Goal: Information Seeking & Learning: Learn about a topic

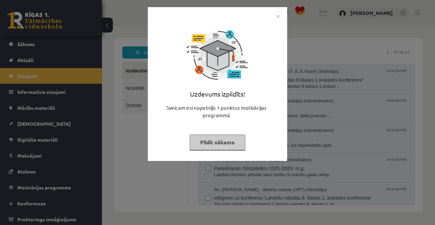
click at [223, 146] on button "Pildīt nākamo" at bounding box center [217, 143] width 56 height 16
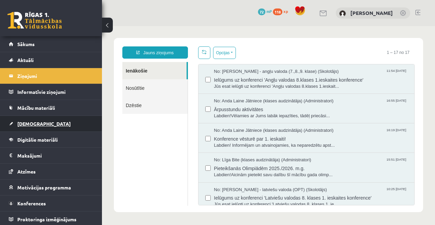
click at [57, 123] on link "[DEMOGRAPHIC_DATA]" at bounding box center [51, 124] width 85 height 16
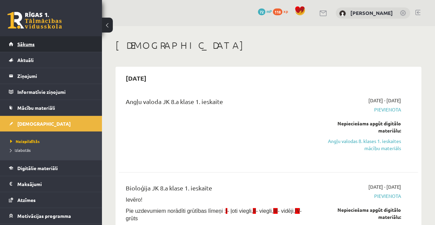
click at [51, 40] on link "Sākums" at bounding box center [51, 44] width 85 height 16
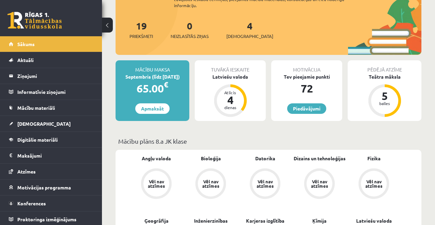
scroll to position [75, 0]
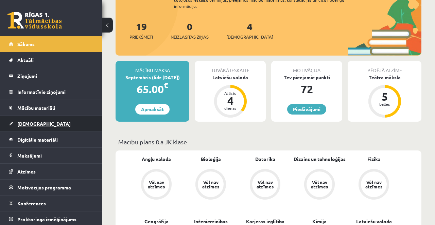
click at [36, 126] on span "[DEMOGRAPHIC_DATA]" at bounding box center [43, 124] width 53 height 6
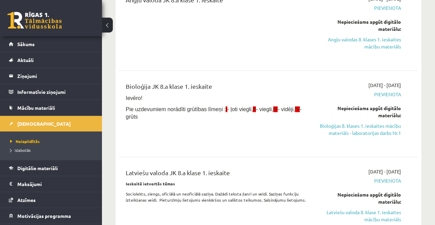
scroll to position [101, 0]
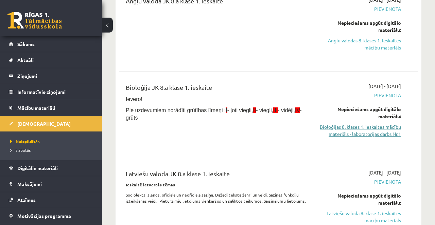
click at [366, 133] on link "Bioloģijas 8. klases 1. ieskaites mācību materiāls - laboratorijas darbs Nr.1" at bounding box center [358, 131] width 85 height 14
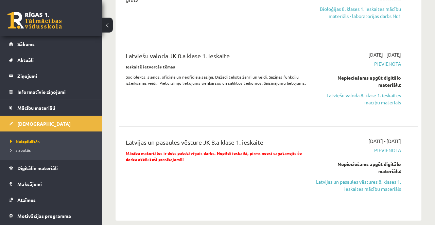
scroll to position [225, 0]
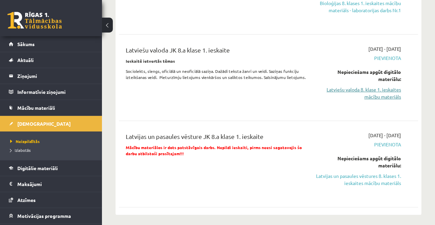
click at [365, 92] on link "Latviešu valoda 8. klase 1. ieskaites mācību materiāls" at bounding box center [358, 93] width 85 height 14
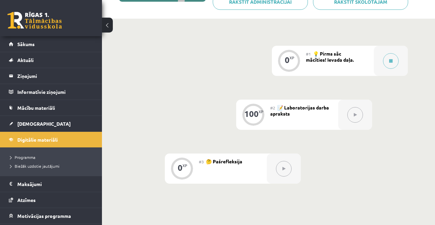
scroll to position [136, 0]
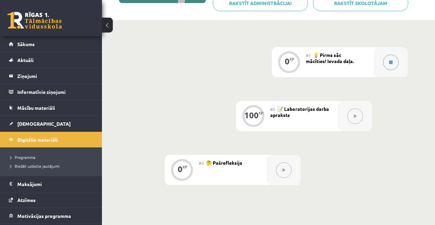
click at [389, 64] on button at bounding box center [391, 63] width 16 height 16
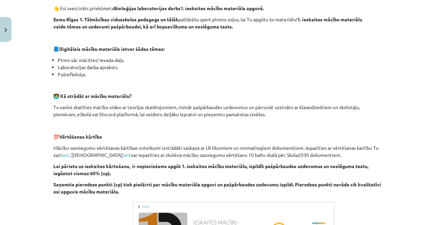
scroll to position [222, 0]
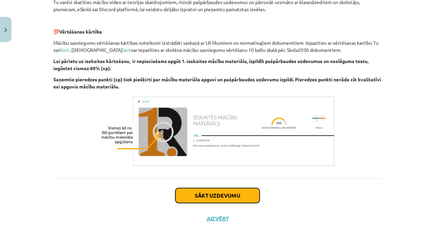
click at [234, 195] on button "Sākt uzdevumu" at bounding box center [217, 195] width 84 height 15
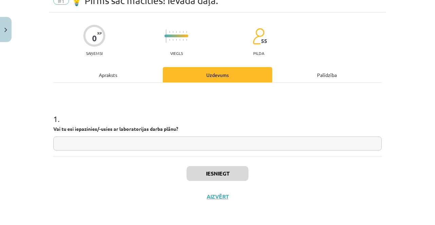
scroll to position [11, 0]
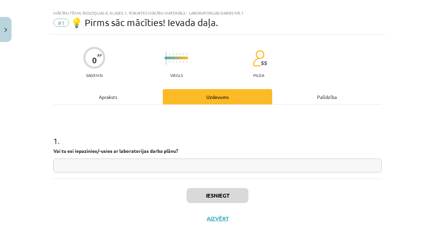
click at [217, 165] on input "text" at bounding box center [217, 166] width 328 height 14
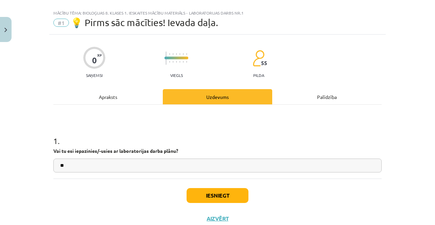
type input "**"
click at [223, 201] on button "Iesniegt" at bounding box center [217, 195] width 62 height 15
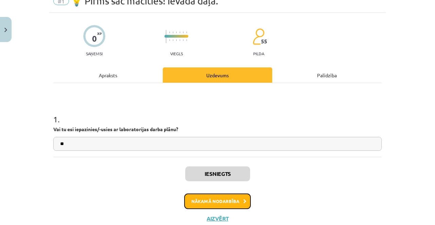
click at [225, 198] on button "Nākamā nodarbība" at bounding box center [217, 202] width 67 height 16
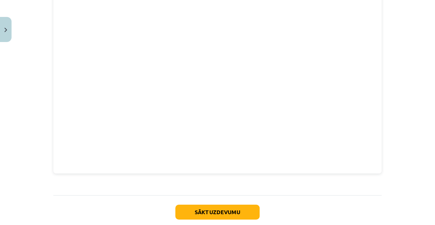
scroll to position [327, 0]
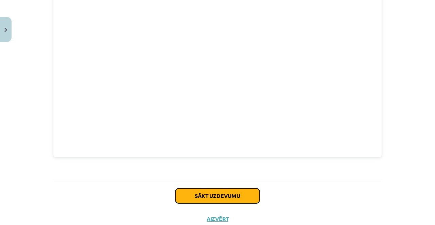
click at [229, 191] on button "Sākt uzdevumu" at bounding box center [217, 196] width 84 height 15
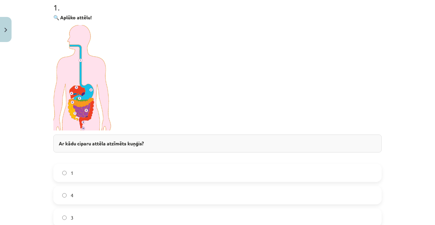
scroll to position [148, 0]
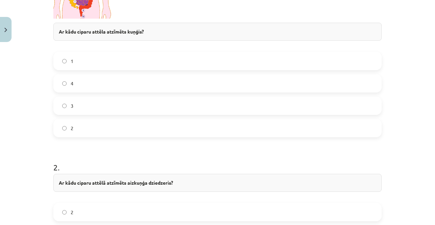
click at [99, 127] on label "2" at bounding box center [217, 128] width 327 height 17
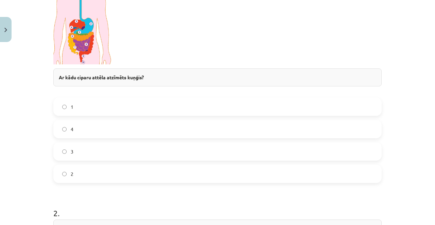
scroll to position [212, 0]
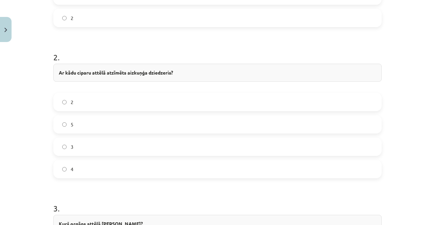
click at [125, 128] on label "5" at bounding box center [217, 124] width 327 height 17
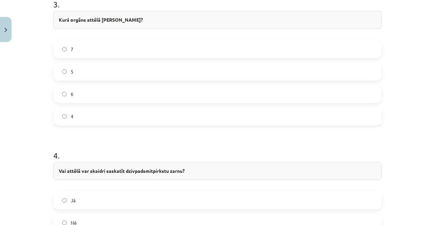
scroll to position [571, 0]
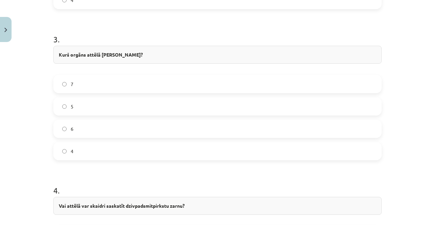
click at [120, 150] on label "4" at bounding box center [217, 151] width 327 height 17
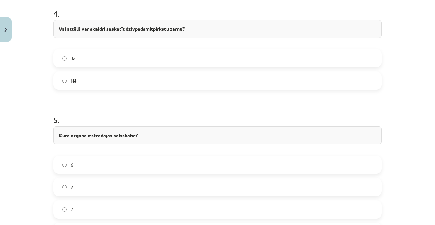
scroll to position [713, 0]
click at [134, 78] on label "Nē" at bounding box center [217, 81] width 327 height 17
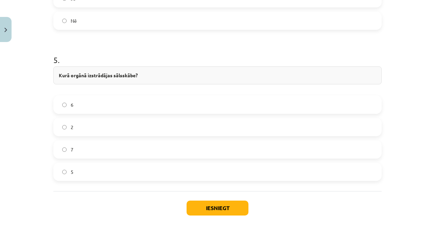
scroll to position [786, 0]
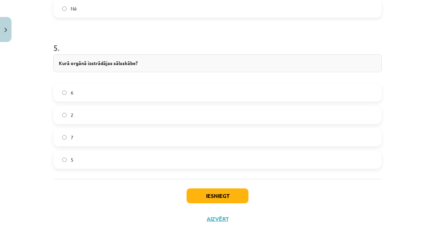
click at [190, 139] on label "7" at bounding box center [217, 137] width 327 height 17
click at [232, 196] on button "Iesniegt" at bounding box center [217, 196] width 62 height 15
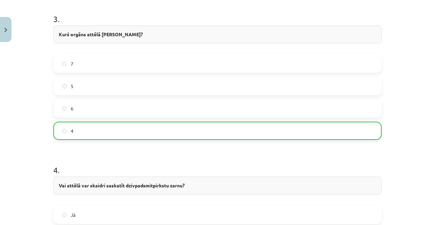
scroll to position [807, 0]
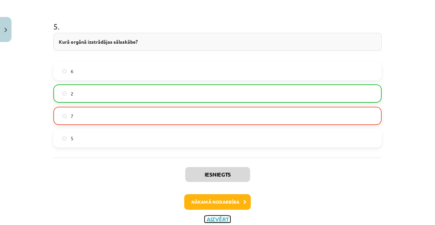
click at [223, 218] on button "Aizvērt" at bounding box center [217, 219] width 26 height 7
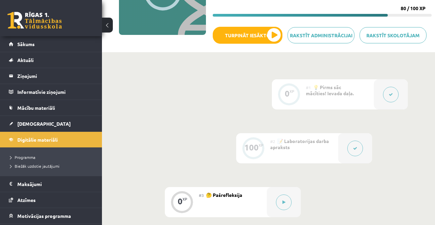
scroll to position [193, 0]
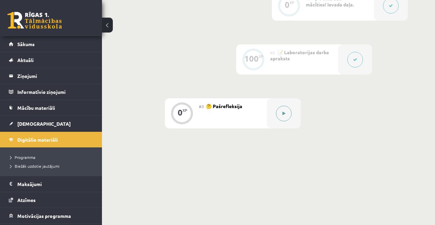
click at [281, 111] on button at bounding box center [284, 114] width 16 height 16
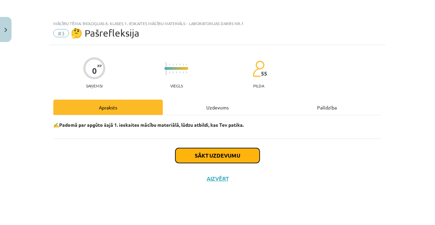
click at [242, 157] on button "Sākt uzdevumu" at bounding box center [217, 155] width 84 height 15
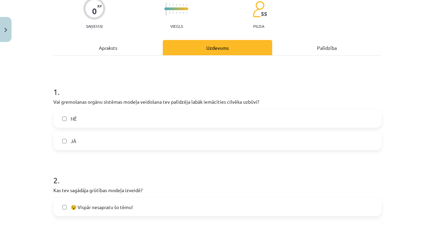
scroll to position [60, 0]
click at [118, 142] on label "JĀ" at bounding box center [217, 141] width 327 height 17
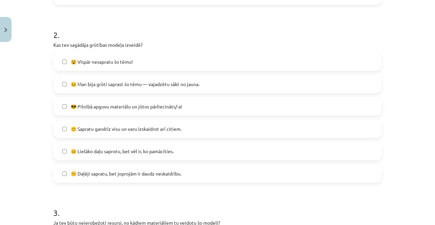
scroll to position [277, 0]
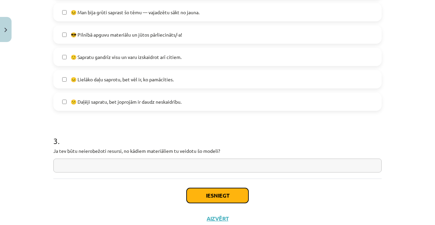
click at [224, 196] on button "Iesniegt" at bounding box center [217, 195] width 62 height 15
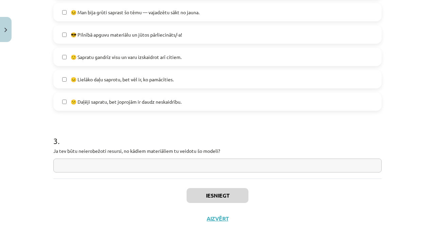
scroll to position [193, 0]
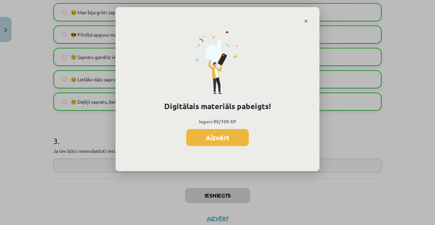
click at [232, 140] on button "Aizvērt" at bounding box center [217, 137] width 62 height 17
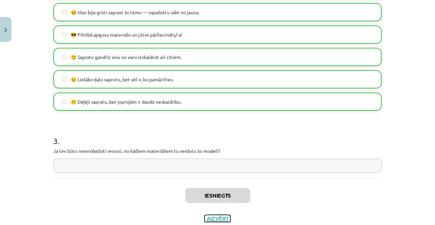
click at [212, 218] on button "Aizvērt" at bounding box center [217, 219] width 26 height 7
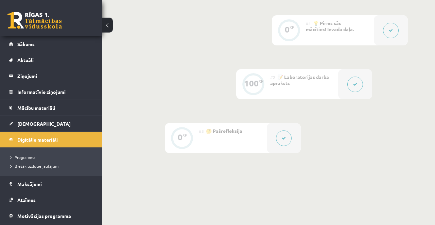
click at [236, 154] on div "0 XP #1 💡 Pirms sāc mācīties! Ievada daļa. 100 XP #2 📝 Laboratorijas darba apra…" at bounding box center [268, 96] width 333 height 216
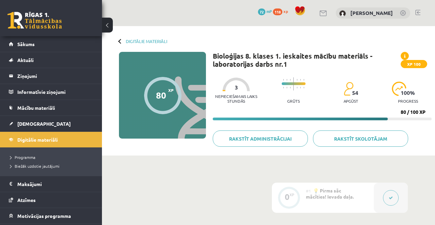
scroll to position [0, 0]
click at [118, 42] on div "Digitālie materiāli 80 XP XP 100 80 / 100 XP Bioloģijas 8. klases 1. ieskaites …" at bounding box center [268, 91] width 333 height 130
click at [120, 42] on div at bounding box center [120, 41] width 5 height 5
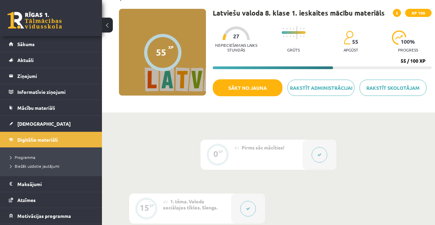
scroll to position [42, 0]
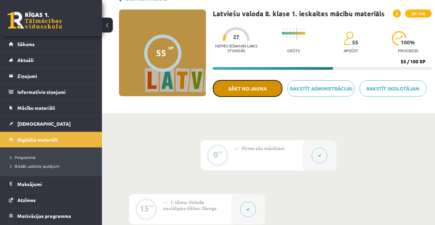
click at [251, 85] on button "Sākt no jauna" at bounding box center [248, 88] width 70 height 17
click at [260, 91] on button "Sākt no jauna" at bounding box center [248, 88] width 70 height 17
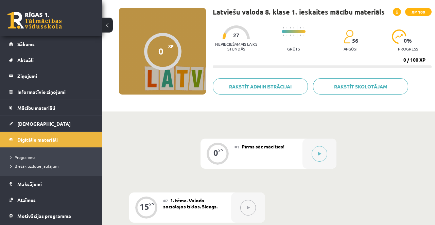
scroll to position [43, 0]
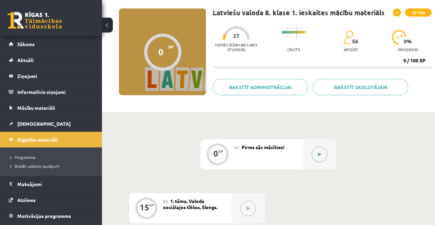
click at [317, 157] on button at bounding box center [319, 155] width 16 height 16
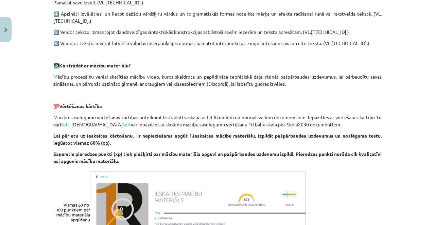
scroll to position [512, 0]
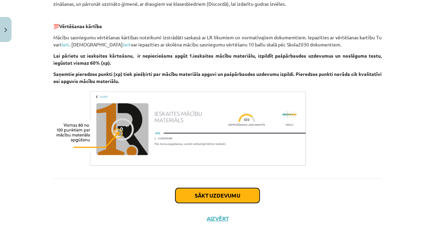
click at [205, 198] on button "Sākt uzdevumu" at bounding box center [217, 195] width 84 height 15
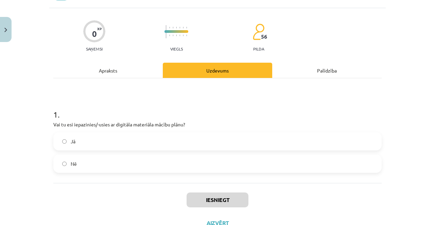
scroll to position [41, 0]
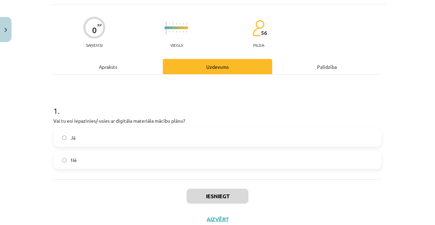
click at [113, 136] on label "Jā" at bounding box center [217, 137] width 327 height 17
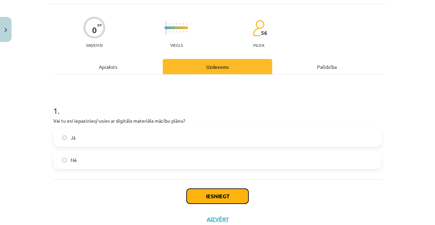
click at [223, 195] on button "Iesniegt" at bounding box center [217, 196] width 62 height 15
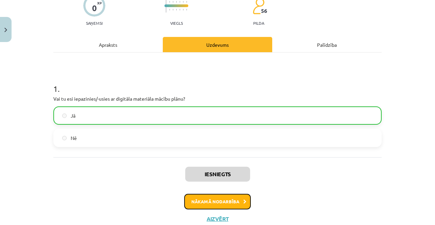
click at [208, 203] on button "Nākamā nodarbība" at bounding box center [217, 202] width 67 height 16
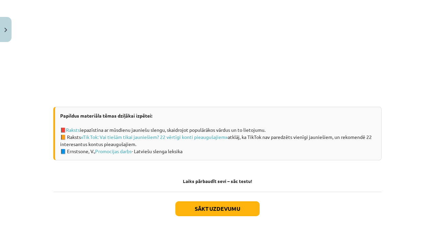
scroll to position [422, 0]
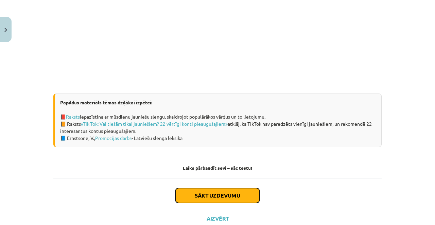
click at [228, 193] on button "Sākt uzdevumu" at bounding box center [217, 195] width 84 height 15
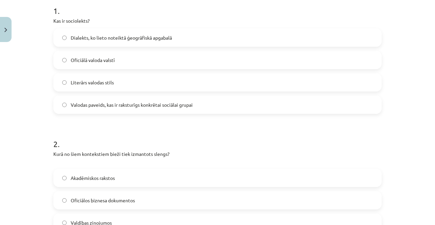
scroll to position [141, 0]
click at [201, 106] on label "Valodas paveids, kas ir raksturīgs konkrētai sociālai grupai" at bounding box center [217, 104] width 327 height 17
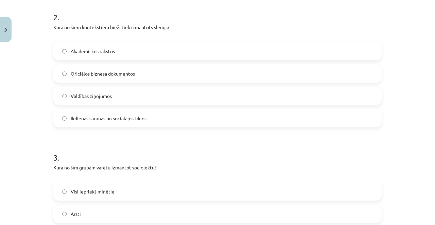
scroll to position [270, 0]
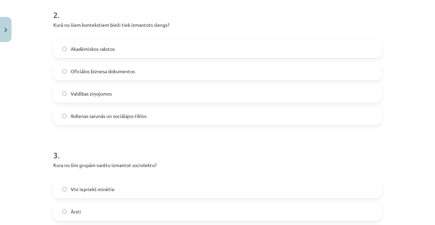
click at [176, 117] on label "Ikdienas sarunās un sociālajos tīklos" at bounding box center [217, 116] width 327 height 17
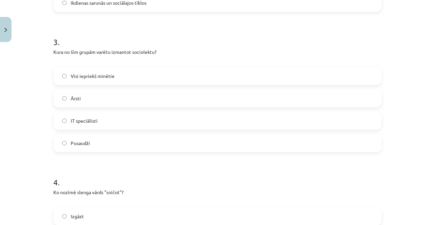
scroll to position [389, 0]
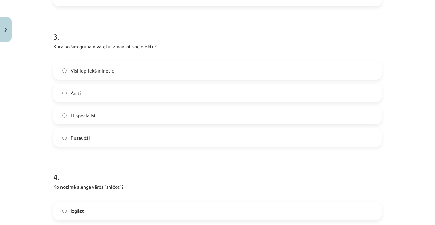
click at [104, 76] on label "Visi iepriekš minētie" at bounding box center [217, 70] width 327 height 17
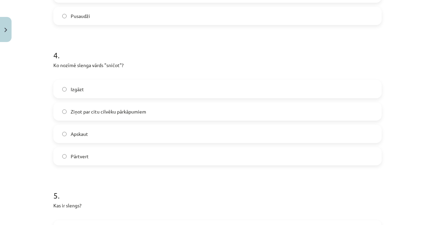
scroll to position [511, 0]
click at [181, 99] on div "Izgāzt Ziņot par citu cilvēku pārkāpumiem Apskaut Pārtvert" at bounding box center [217, 123] width 328 height 86
click at [181, 111] on label "Ziņot par citu cilvēku pārkāpumiem" at bounding box center [217, 112] width 327 height 17
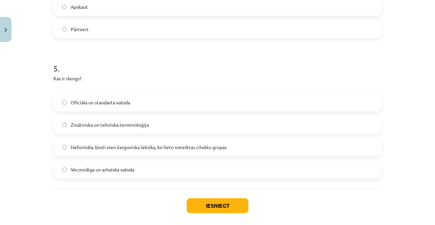
scroll to position [648, 0]
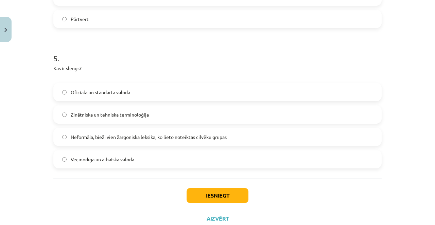
click at [171, 136] on span "Neformāla, bieži vien žargoniska leksika, ko lieto noteiktas cilvēku grupas" at bounding box center [149, 137] width 156 height 7
click at [215, 198] on button "Iesniegt" at bounding box center [217, 195] width 62 height 15
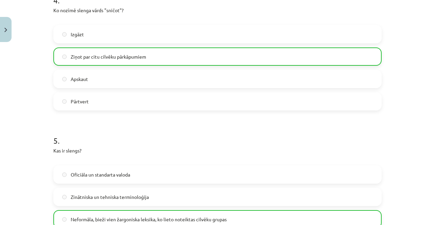
scroll to position [670, 0]
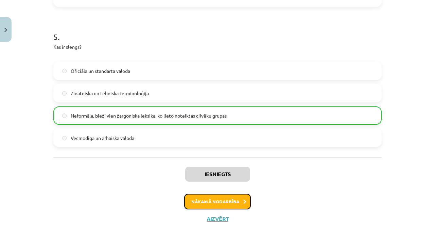
click at [232, 202] on button "Nākamā nodarbība" at bounding box center [217, 202] width 67 height 16
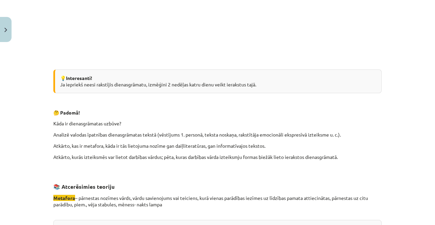
scroll to position [642, 0]
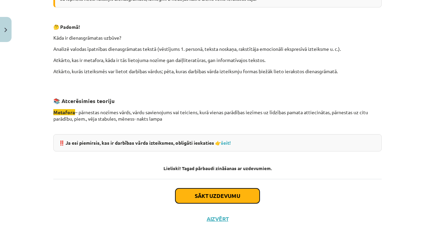
click at [223, 197] on button "Sākt uzdevumu" at bounding box center [217, 196] width 84 height 15
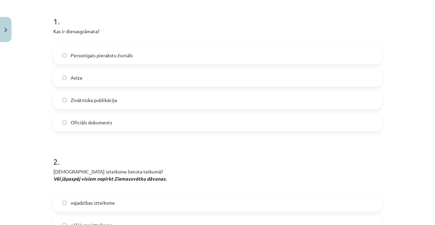
scroll to position [126, 0]
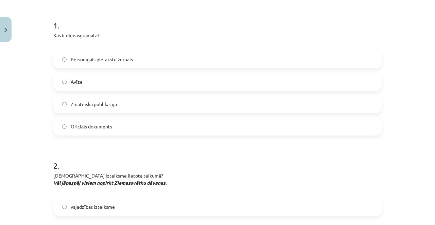
click at [130, 130] on label "Oficiāls dokuments" at bounding box center [217, 126] width 327 height 17
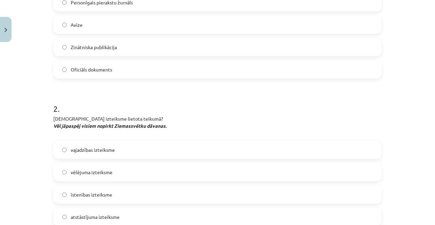
scroll to position [189, 0]
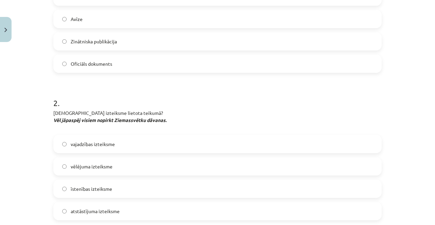
click at [171, 191] on label "īstenības izteiksme" at bounding box center [217, 189] width 327 height 17
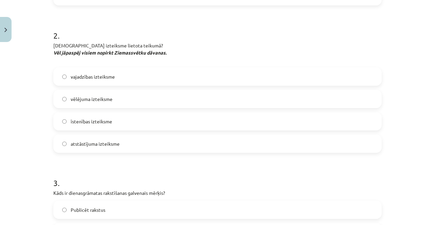
scroll to position [255, 0]
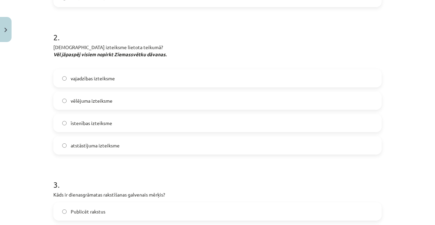
click at [155, 79] on label "vajadzības izteiksme" at bounding box center [217, 78] width 327 height 17
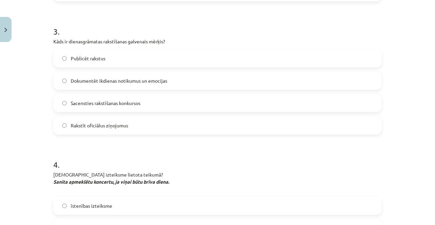
scroll to position [411, 0]
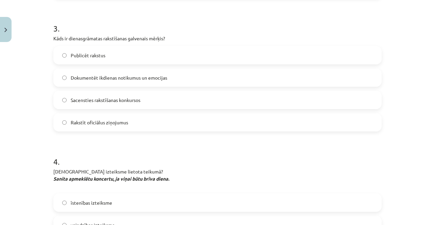
click at [146, 127] on label "Rakstīt oficiālus ziņojumus" at bounding box center [217, 122] width 327 height 17
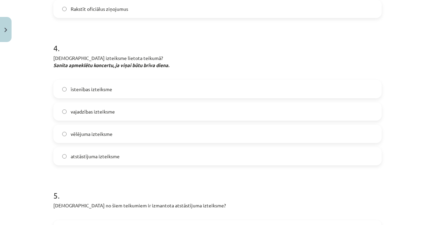
scroll to position [525, 0]
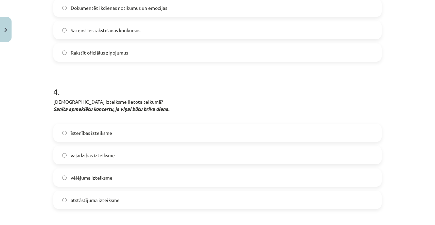
click at [100, 156] on span "vajadzības izteiksme" at bounding box center [93, 155] width 44 height 7
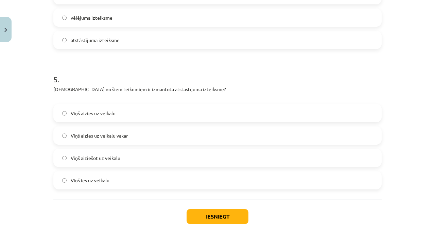
scroll to position [648, 0]
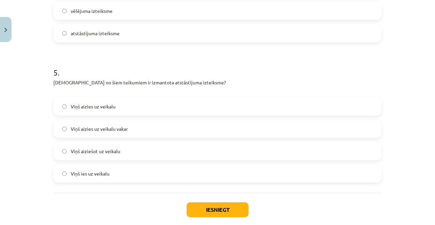
click at [125, 154] on label "Viņš aiziešot uz veikalu" at bounding box center [217, 151] width 327 height 17
click at [225, 213] on button "Iesniegt" at bounding box center [217, 210] width 62 height 15
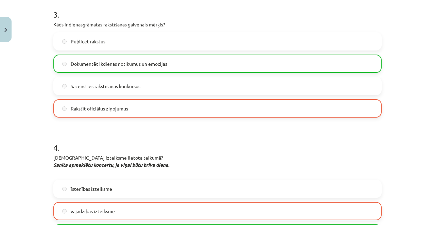
scroll to position [684, 0]
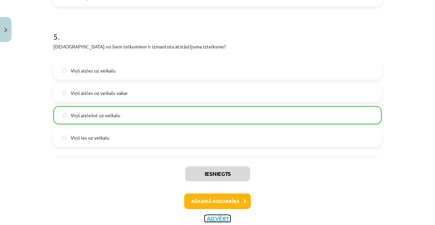
click at [220, 218] on button "Aizvērt" at bounding box center [217, 219] width 26 height 7
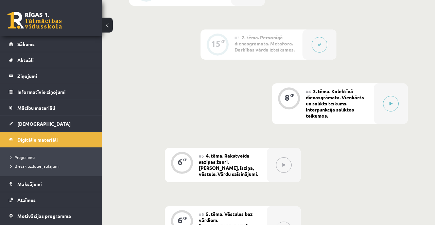
scroll to position [254, 0]
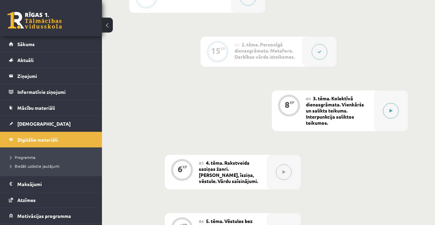
click at [388, 109] on button at bounding box center [391, 111] width 16 height 16
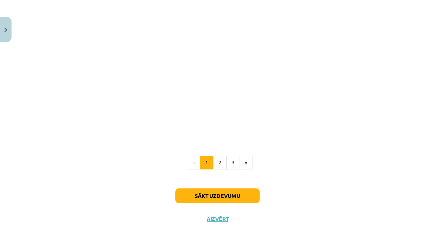
click at [230, 200] on button "Sākt uzdevumu" at bounding box center [217, 196] width 84 height 15
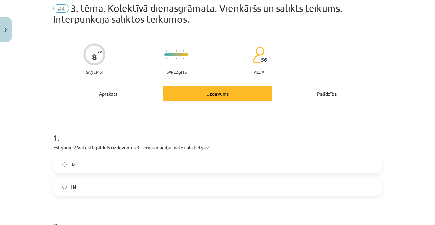
scroll to position [17, 0]
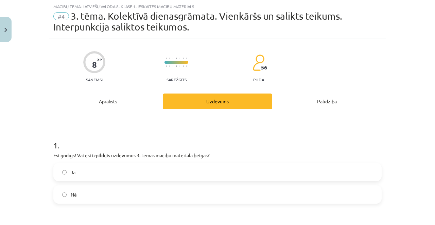
click at [170, 197] on label "Nē" at bounding box center [217, 194] width 327 height 17
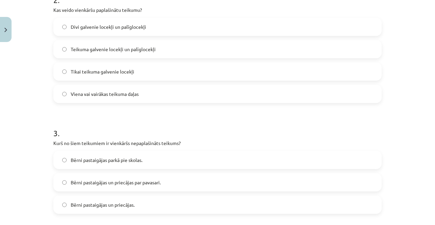
scroll to position [253, 0]
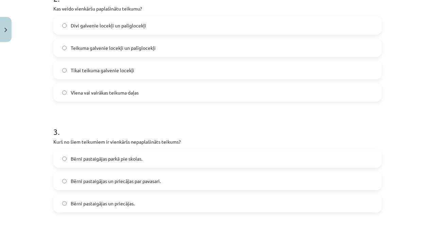
click at [178, 45] on label "Teikuma galvenie locekļi un palīglocekļi" at bounding box center [217, 47] width 327 height 17
click at [141, 207] on label "Bērni pastaigājas un priecājas." at bounding box center [217, 203] width 327 height 17
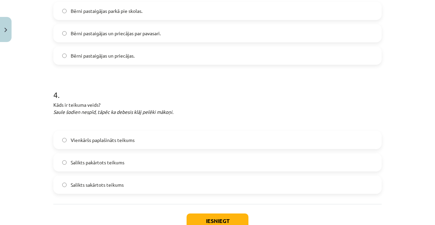
scroll to position [426, 0]
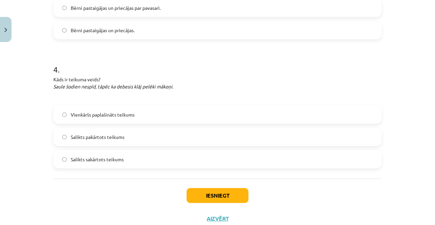
click at [127, 139] on label "Salikts pakārtots teikums" at bounding box center [217, 137] width 327 height 17
click at [218, 193] on button "Iesniegt" at bounding box center [217, 195] width 62 height 15
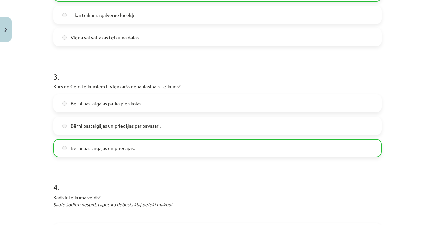
scroll to position [448, 0]
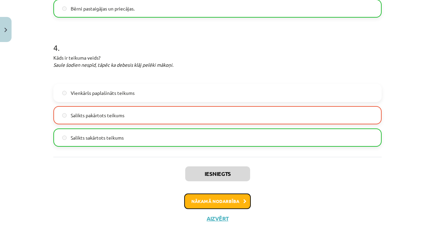
click at [229, 204] on button "Nākamā nodarbība" at bounding box center [217, 202] width 67 height 16
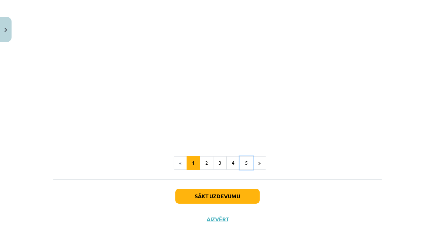
click at [244, 165] on button "5" at bounding box center [246, 164] width 14 height 14
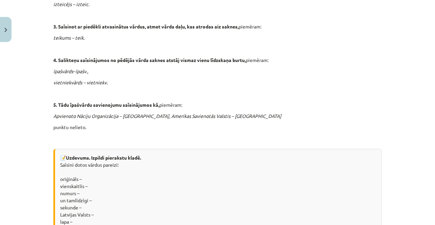
scroll to position [577, 0]
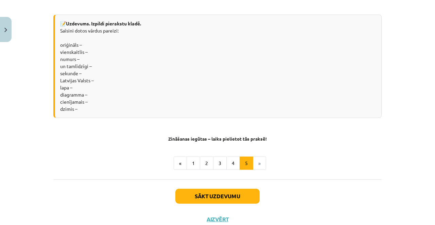
click at [260, 163] on li "»" at bounding box center [259, 164] width 13 height 14
click at [237, 196] on button "Sākt uzdevumu" at bounding box center [217, 196] width 84 height 15
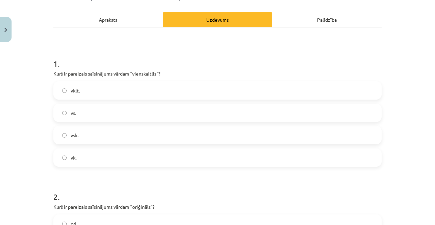
scroll to position [99, 0]
click at [103, 142] on label "vsk." at bounding box center [217, 135] width 327 height 17
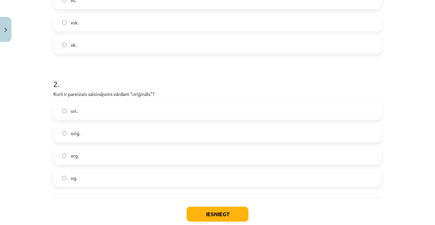
scroll to position [215, 0]
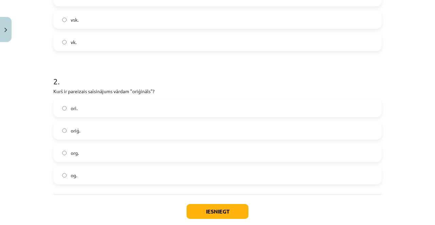
click at [131, 126] on label "oriģ." at bounding box center [217, 130] width 327 height 17
click at [227, 212] on button "Iesniegt" at bounding box center [217, 211] width 62 height 15
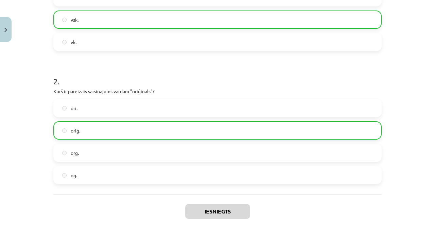
scroll to position [252, 0]
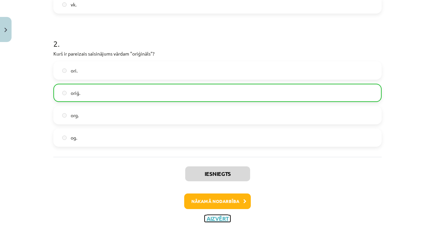
click at [219, 217] on button "Aizvērt" at bounding box center [217, 219] width 26 height 7
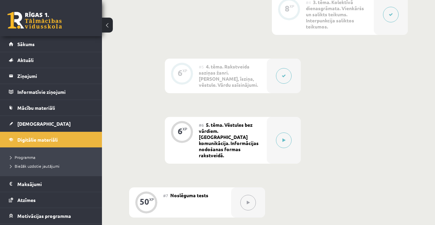
scroll to position [351, 0]
click at [285, 132] on button at bounding box center [284, 140] width 16 height 16
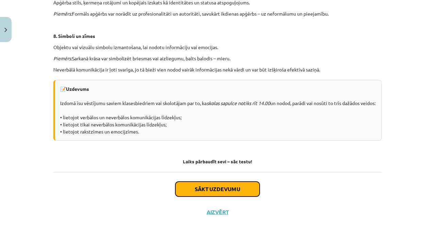
click at [235, 197] on button "Sākt uzdevumu" at bounding box center [217, 189] width 84 height 15
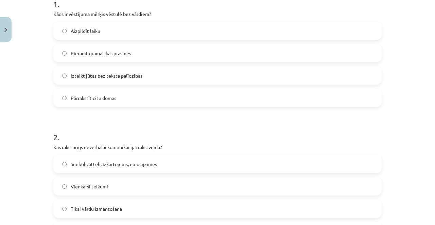
scroll to position [159, 0]
click at [187, 77] on label "Izteikt jūtas bez teksta palīdzības" at bounding box center [217, 75] width 327 height 17
click at [179, 164] on label "Simboli, attēli, izkārtojums, emocijzīmes" at bounding box center [217, 164] width 327 height 17
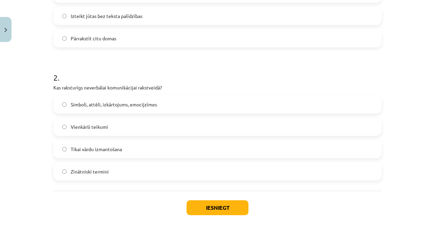
scroll to position [231, 0]
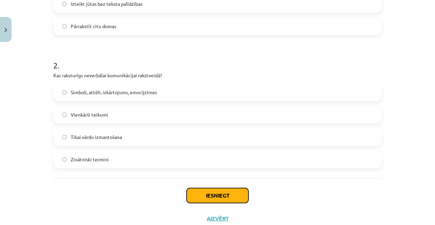
click at [225, 197] on button "Iesniegt" at bounding box center [217, 195] width 62 height 15
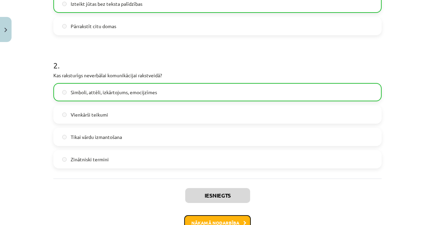
click at [230, 225] on button "Nākamā nodarbība" at bounding box center [217, 224] width 67 height 16
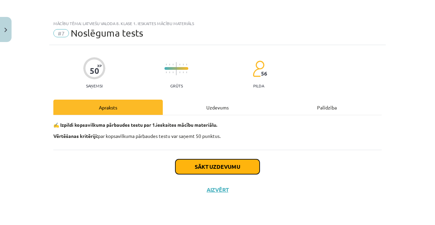
click at [221, 164] on button "Sākt uzdevumu" at bounding box center [217, 167] width 84 height 15
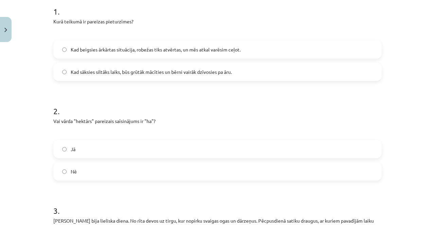
scroll to position [140, 0]
click at [197, 76] on label "Kad sāksies siltāks laiks, būs grūtāk mācīties un bērni vairāk dzīvosies pa āru." at bounding box center [217, 72] width 327 height 17
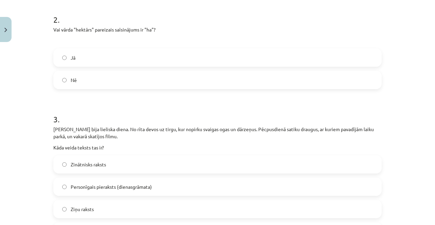
scroll to position [235, 0]
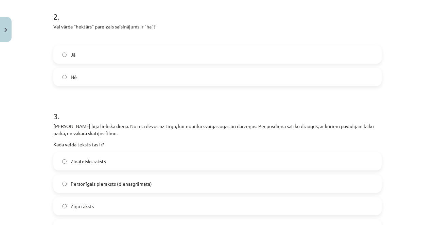
click at [112, 53] on label "Jā" at bounding box center [217, 54] width 327 height 17
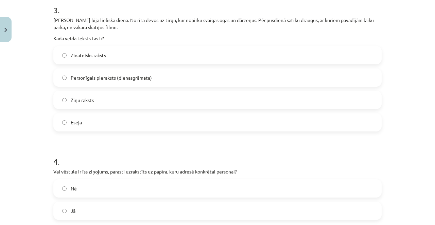
scroll to position [341, 0]
click at [153, 74] on label "Personīgais pieraksts (dienasgrāmata)" at bounding box center [217, 78] width 327 height 17
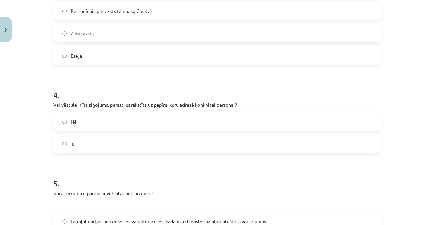
click at [136, 147] on label "Jā" at bounding box center [217, 144] width 327 height 17
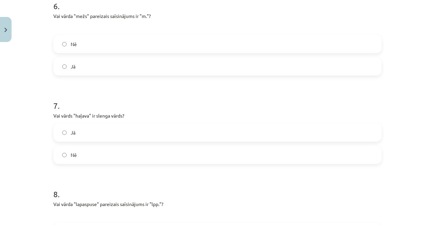
scroll to position [685, 0]
click at [116, 38] on label "Nē" at bounding box center [217, 44] width 327 height 17
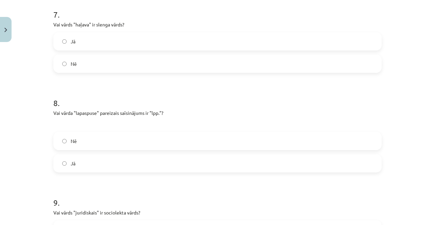
scroll to position [776, 0]
click at [68, 166] on label "Jā" at bounding box center [217, 164] width 327 height 17
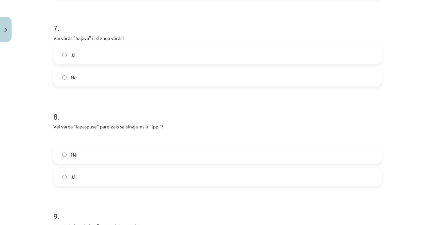
scroll to position [763, 0]
click at [114, 53] on label "Jā" at bounding box center [217, 55] width 327 height 17
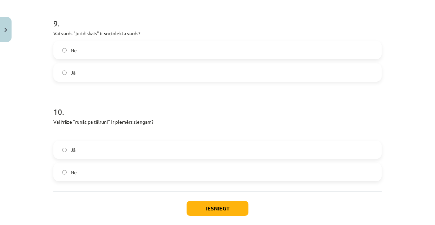
scroll to position [956, 0]
click at [93, 68] on label "Jā" at bounding box center [217, 73] width 327 height 17
click at [92, 176] on label "Nē" at bounding box center [217, 172] width 327 height 17
click at [215, 208] on button "Iesniegt" at bounding box center [217, 209] width 62 height 15
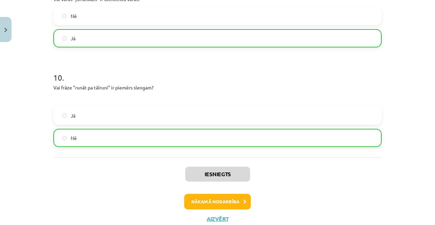
scroll to position [991, 0]
click at [222, 216] on button "Aizvērt" at bounding box center [217, 219] width 26 height 7
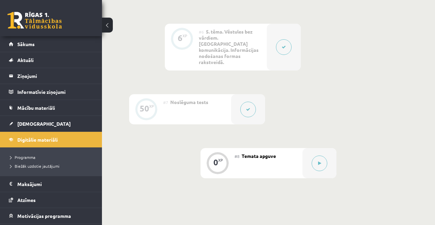
scroll to position [444, 0]
click at [293, 158] on div "#8 Temata apguve" at bounding box center [268, 163] width 68 height 30
click at [322, 157] on button at bounding box center [319, 164] width 16 height 16
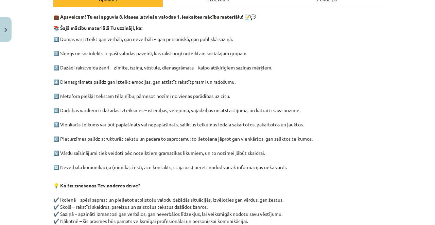
scroll to position [190, 0]
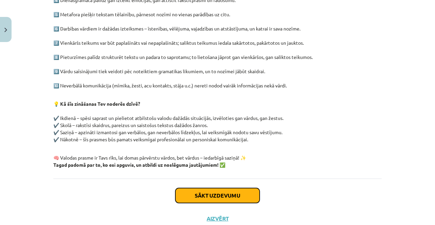
click at [236, 197] on button "Sākt uzdevumu" at bounding box center [217, 195] width 84 height 15
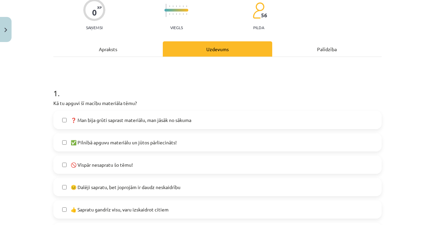
scroll to position [58, 0]
click at [197, 190] on label "😐 Dalēji sapratu, bet joprojām ir daudz neskaidrību" at bounding box center [217, 187] width 327 height 17
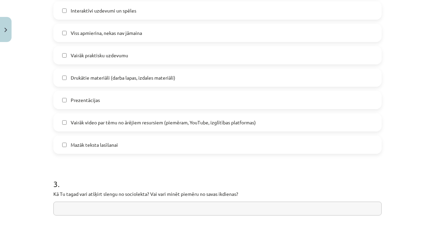
scroll to position [539, 0]
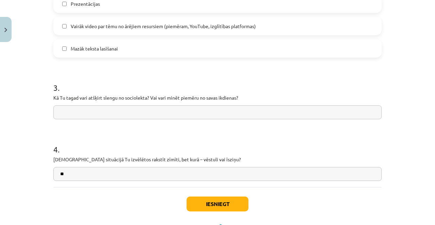
type input "**"
click at [219, 206] on button "Iesniegt" at bounding box center [217, 204] width 62 height 15
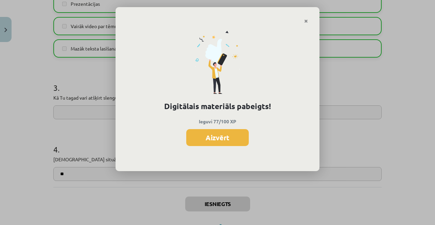
click at [215, 143] on button "Aizvērt" at bounding box center [217, 137] width 62 height 17
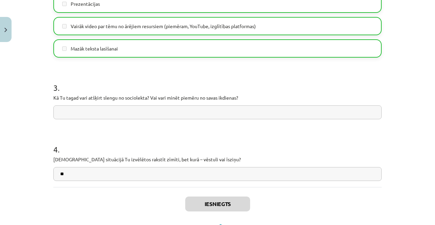
scroll to position [548, 0]
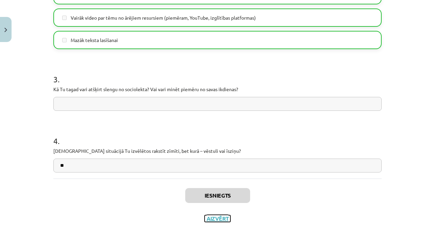
click at [216, 220] on button "Aizvērt" at bounding box center [217, 219] width 26 height 7
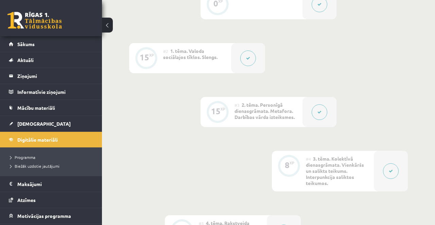
scroll to position [0, 0]
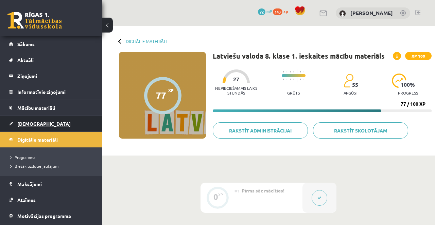
click at [56, 123] on link "[DEMOGRAPHIC_DATA]" at bounding box center [51, 124] width 85 height 16
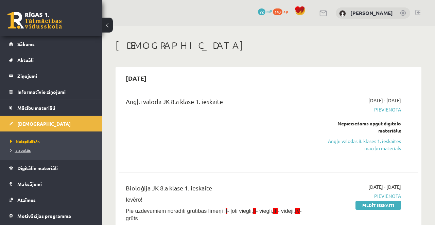
click at [27, 151] on span "Izlabotās" at bounding box center [20, 150] width 20 height 5
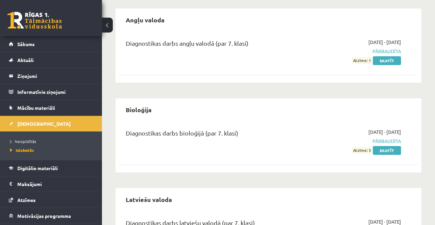
scroll to position [58, 0]
click at [382, 58] on link "Skatīt" at bounding box center [386, 61] width 28 height 9
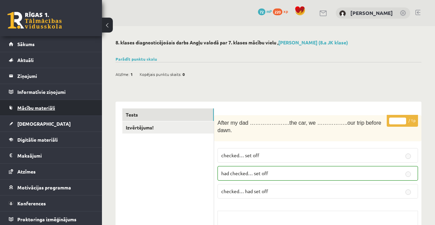
click at [74, 114] on link "Mācību materiāli" at bounding box center [51, 108] width 85 height 16
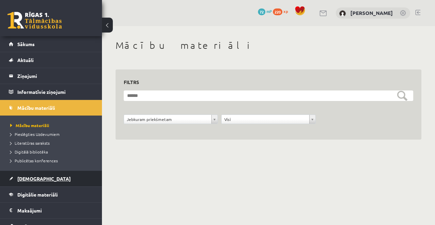
click at [51, 180] on link "[DEMOGRAPHIC_DATA]" at bounding box center [51, 179] width 85 height 16
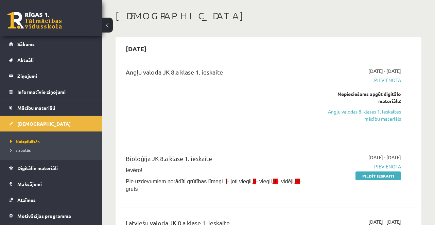
scroll to position [30, 0]
click at [400, 115] on link "Angļu valodas 8. klases 1. ieskaites mācību materiāls" at bounding box center [358, 115] width 85 height 14
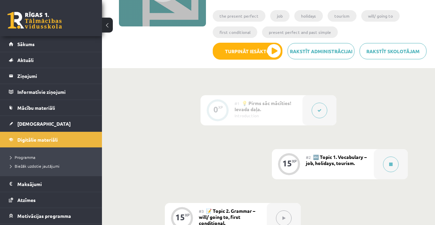
scroll to position [112, 0]
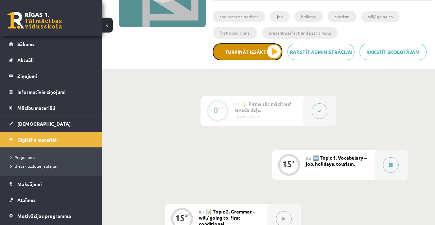
click at [270, 54] on button "Turpināt iesākto" at bounding box center [248, 51] width 70 height 17
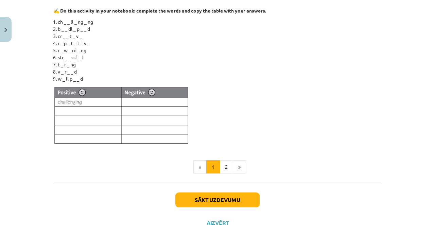
scroll to position [493, 0]
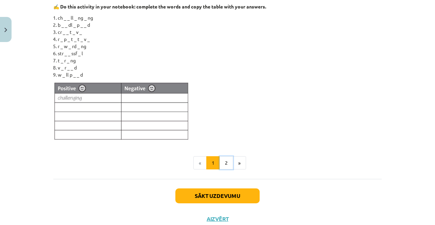
click at [222, 162] on button "2" at bounding box center [226, 164] width 14 height 14
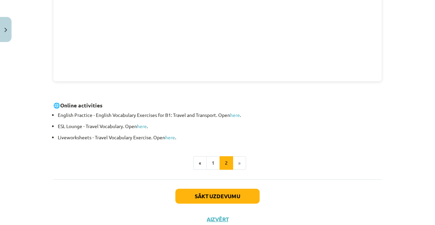
click at [230, 192] on button "Sākt uzdevumu" at bounding box center [217, 196] width 84 height 15
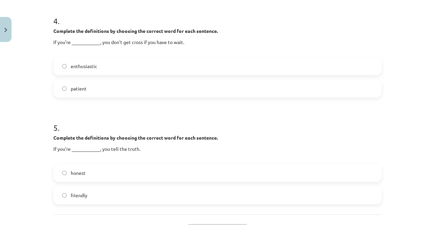
scroll to position [480, 0]
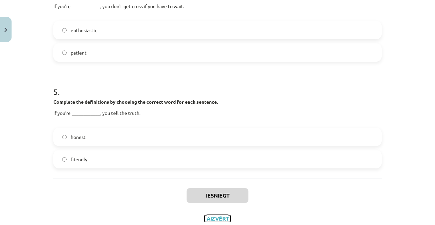
click at [215, 216] on button "Aizvērt" at bounding box center [217, 219] width 26 height 7
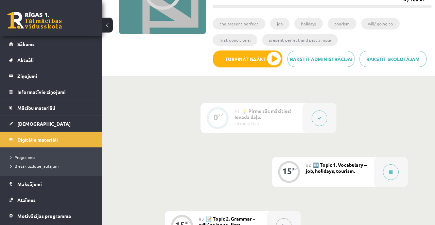
scroll to position [109, 0]
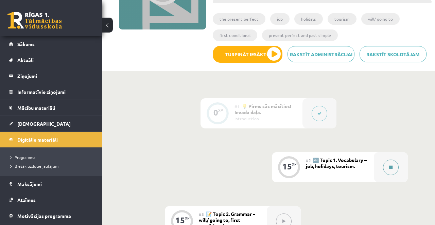
click at [397, 169] on button at bounding box center [391, 168] width 16 height 16
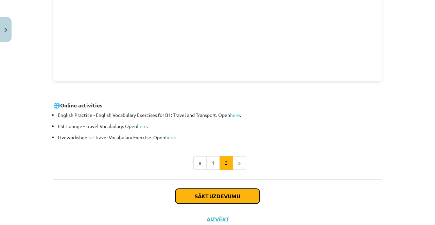
click at [225, 195] on button "Sākt uzdevumu" at bounding box center [217, 196] width 84 height 15
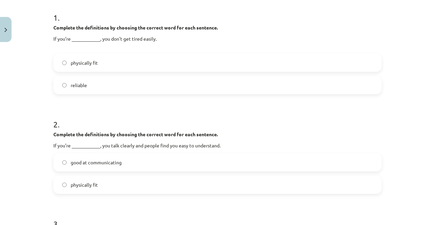
scroll to position [134, 0]
click at [114, 62] on label "physically fit" at bounding box center [217, 63] width 327 height 17
click at [126, 165] on label "good at communicating" at bounding box center [217, 162] width 327 height 17
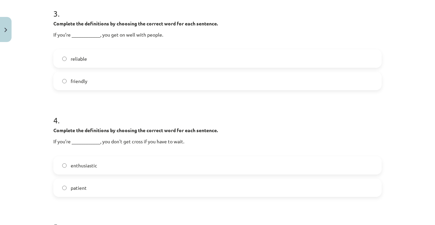
scroll to position [344, 0]
click at [111, 78] on label "friendly" at bounding box center [217, 81] width 327 height 17
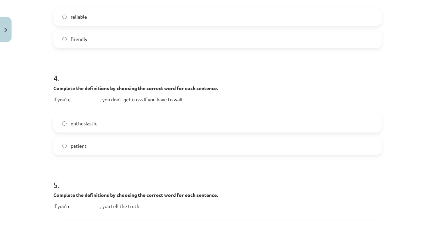
scroll to position [388, 0]
click at [93, 142] on label "patient" at bounding box center [217, 145] width 327 height 17
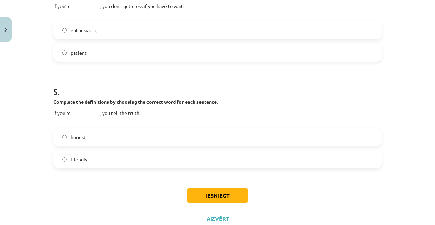
scroll to position [480, 0]
click at [105, 140] on label "honest" at bounding box center [217, 137] width 327 height 17
click at [214, 193] on button "Iesniegt" at bounding box center [217, 195] width 62 height 15
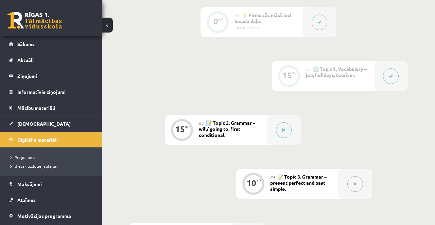
scroll to position [201, 0]
click at [275, 138] on div at bounding box center [284, 130] width 34 height 30
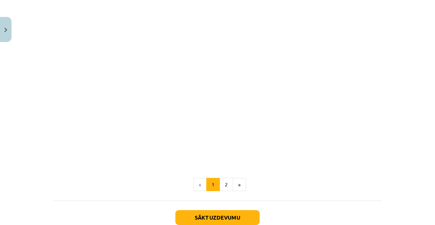
scroll to position [840, 0]
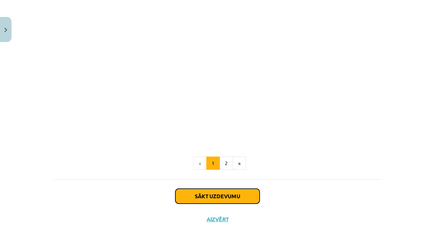
click at [236, 194] on button "Sākt uzdevumu" at bounding box center [217, 196] width 84 height 15
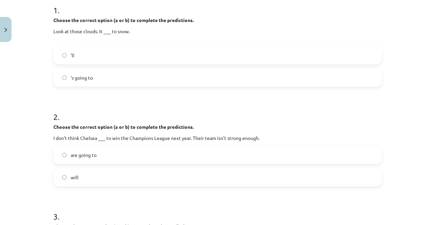
scroll to position [141, 0]
click at [150, 74] on label "'s going to" at bounding box center [217, 78] width 327 height 17
click at [82, 184] on label "will" at bounding box center [217, 178] width 327 height 17
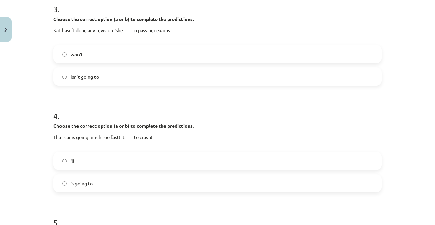
scroll to position [351, 0]
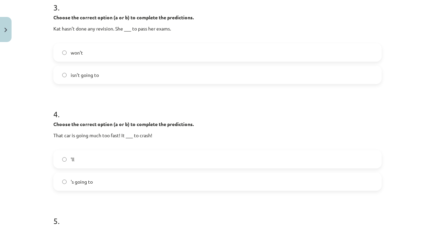
click at [102, 70] on label "isn’t going to" at bounding box center [217, 75] width 327 height 17
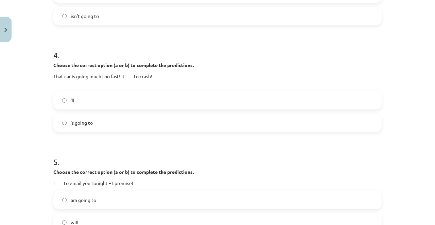
scroll to position [410, 0]
click at [127, 120] on label "'s going to" at bounding box center [217, 122] width 327 height 17
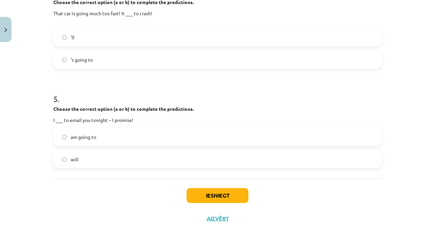
click at [126, 142] on label "am going to" at bounding box center [217, 137] width 327 height 17
click at [112, 158] on label "will" at bounding box center [217, 159] width 327 height 17
click at [204, 195] on button "Iesniegt" at bounding box center [217, 195] width 62 height 15
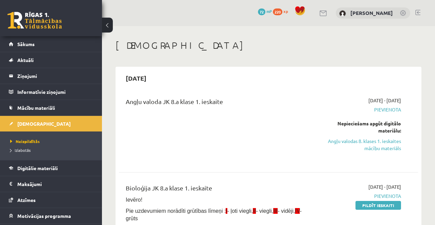
scroll to position [30, 0]
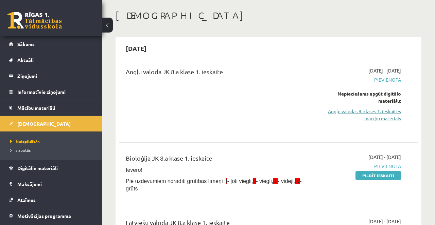
click at [383, 114] on link "Angļu valodas 8. klases 1. ieskaites mācību materiāls" at bounding box center [358, 115] width 85 height 14
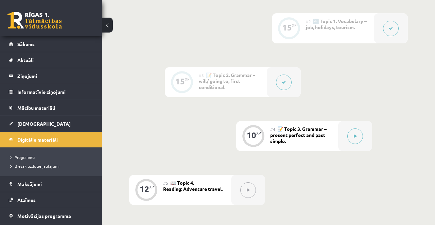
scroll to position [252, 0]
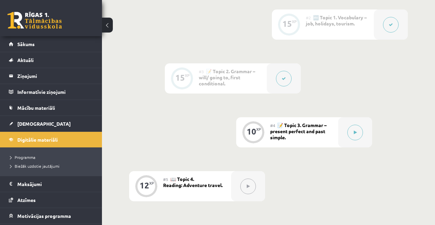
click at [342, 170] on div "0 XP #1 💡 Pirms sāc mācīties! Ievada daļa. Introduction 15 XP #2 🔤 Topic 1. Voc…" at bounding box center [268, 160] width 278 height 408
click at [340, 191] on div "0 XP #1 💡 Pirms sāc mācīties! Ievada daļa. Introduction 15 XP #2 🔤 Topic 1. Voc…" at bounding box center [268, 160] width 278 height 408
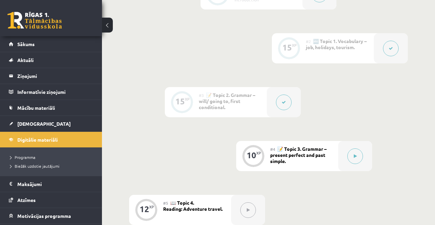
scroll to position [265, 0]
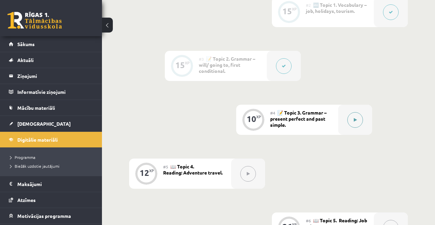
click at [354, 116] on button at bounding box center [355, 120] width 16 height 16
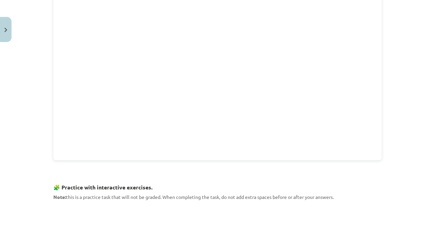
scroll to position [797, 0]
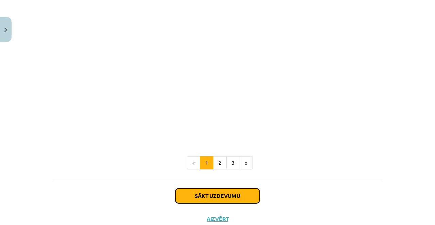
click at [218, 190] on button "Sākt uzdevumu" at bounding box center [217, 196] width 84 height 15
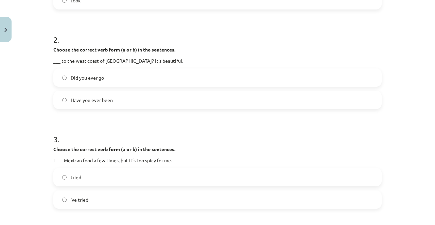
scroll to position [213, 0]
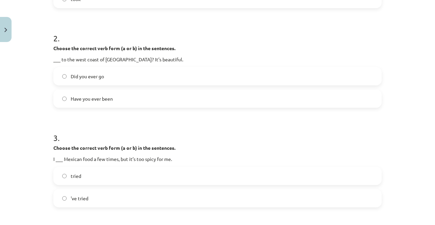
click at [75, 205] on label "'ve tried" at bounding box center [217, 198] width 327 height 17
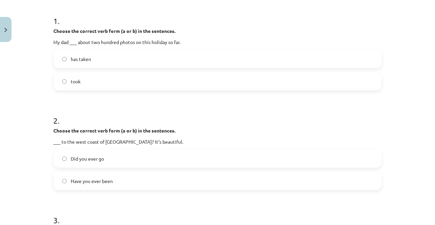
scroll to position [130, 0]
click at [89, 58] on span "has taken" at bounding box center [81, 59] width 20 height 7
click at [106, 181] on span "Have you ever been" at bounding box center [92, 181] width 42 height 7
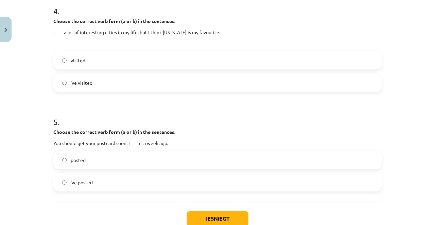
scroll to position [440, 0]
click at [88, 84] on span "'ve visited" at bounding box center [82, 83] width 22 height 7
click at [184, 164] on label "posted" at bounding box center [217, 160] width 327 height 17
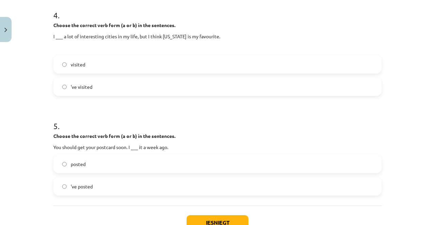
scroll to position [436, 0]
click at [228, 225] on button "Iesniegt" at bounding box center [217, 223] width 62 height 15
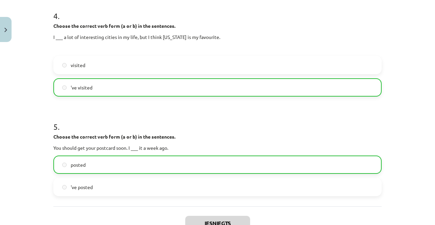
scroll to position [485, 0]
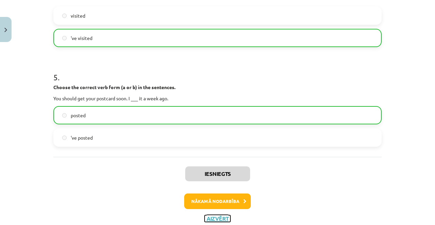
click at [223, 219] on button "Aizvērt" at bounding box center [217, 219] width 26 height 7
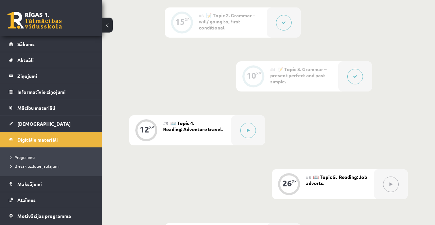
scroll to position [308, 0]
click at [248, 132] on icon at bounding box center [247, 131] width 3 height 4
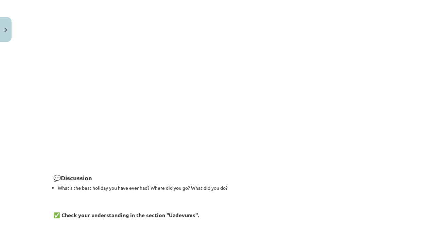
scroll to position [958, 0]
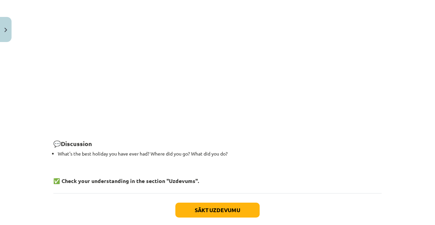
click at [227, 203] on button "Sākt uzdevumu" at bounding box center [217, 210] width 84 height 15
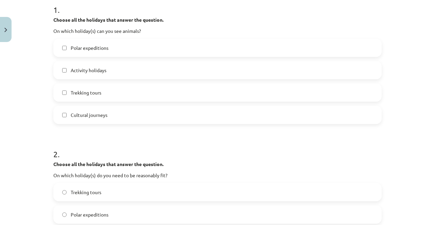
scroll to position [141, 0]
click at [103, 46] on span "Polar expeditions" at bounding box center [90, 48] width 38 height 7
click at [116, 68] on label "Activity holidays" at bounding box center [217, 70] width 327 height 17
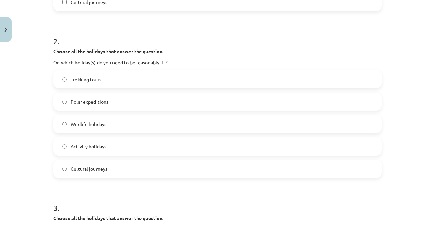
scroll to position [260, 0]
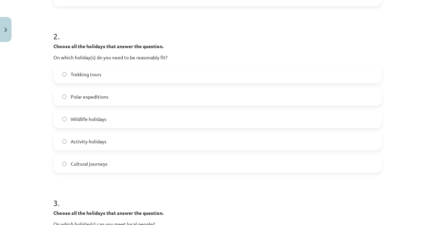
click at [115, 72] on label "Trekking tours" at bounding box center [217, 74] width 327 height 17
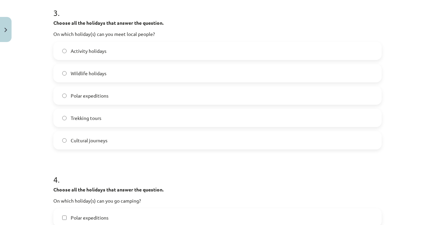
scroll to position [451, 0]
click at [114, 145] on label "Cultural journeys" at bounding box center [217, 140] width 327 height 17
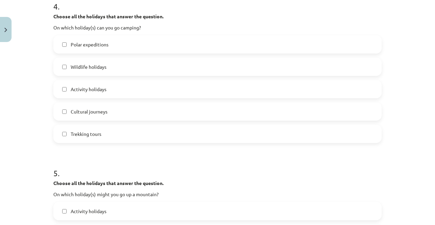
scroll to position [626, 0]
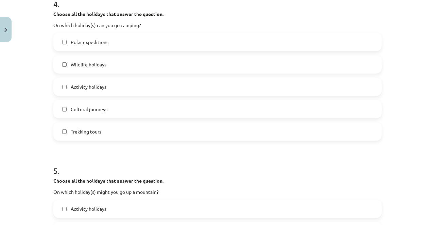
click at [159, 60] on label "Wildlife holidays" at bounding box center [217, 64] width 327 height 17
click at [136, 88] on label "Activity holidays" at bounding box center [217, 86] width 327 height 17
click at [105, 133] on label "Trekking tours" at bounding box center [217, 131] width 327 height 17
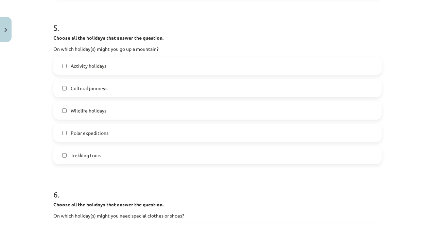
scroll to position [772, 0]
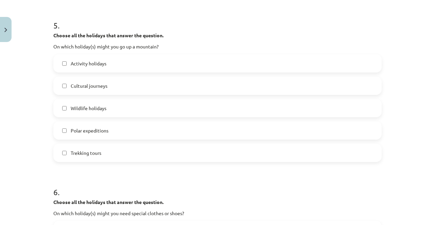
click at [106, 63] on label "Activity holidays" at bounding box center [217, 63] width 327 height 17
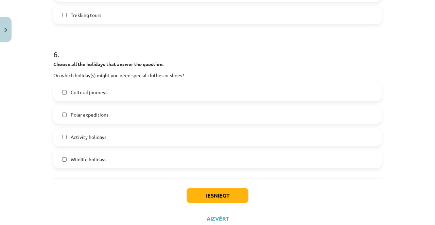
scroll to position [904, 0]
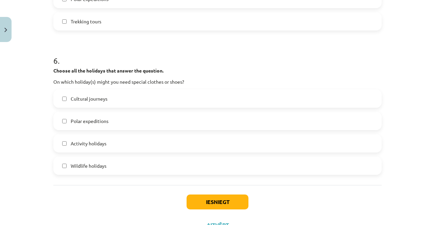
click at [119, 143] on label "Activity holidays" at bounding box center [217, 143] width 327 height 17
click at [136, 102] on label "Cultural journeys" at bounding box center [217, 98] width 327 height 17
click at [226, 200] on button "Iesniegt" at bounding box center [217, 202] width 62 height 15
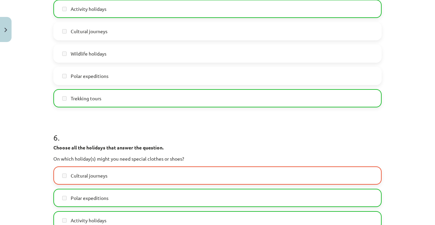
scroll to position [932, 0]
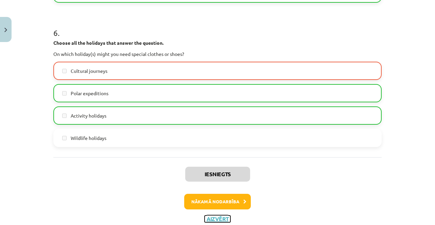
click at [216, 217] on button "Aizvērt" at bounding box center [217, 219] width 26 height 7
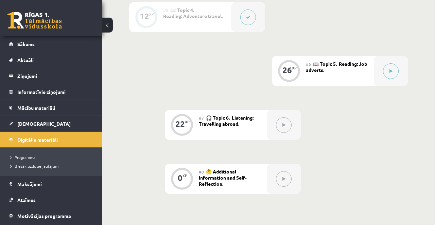
scroll to position [420, 0]
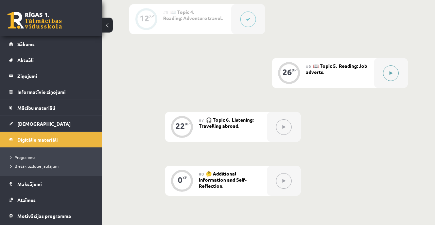
click at [389, 74] on icon at bounding box center [390, 73] width 3 height 4
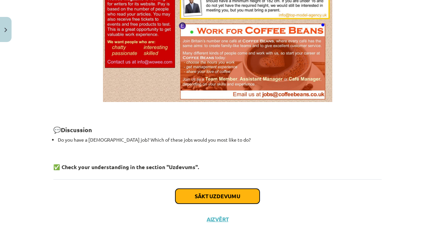
click at [239, 196] on button "Sākt uzdevumu" at bounding box center [217, 196] width 84 height 15
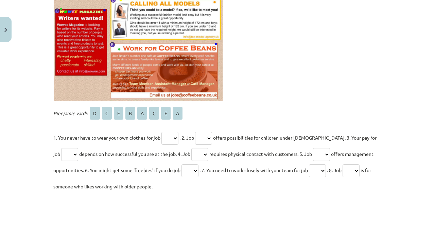
scroll to position [249, 0]
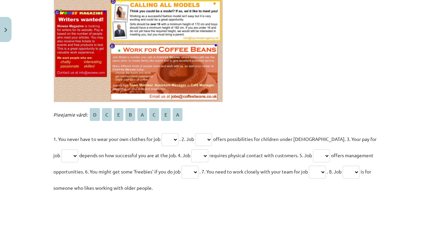
click at [174, 139] on select "* * * * * * * *" at bounding box center [169, 139] width 17 height 13
select select "*"
click at [164, 133] on select "* * * * * * * *" at bounding box center [169, 139] width 17 height 13
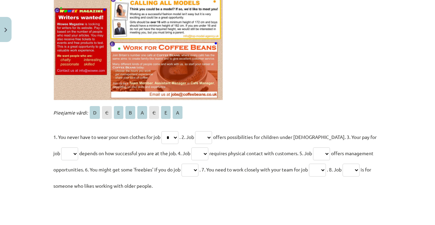
click at [209, 136] on select "* * * * * * * *" at bounding box center [203, 137] width 17 height 13
select select "*"
click at [200, 131] on select "* * * * * * * *" at bounding box center [203, 137] width 17 height 13
click at [68, 156] on select "* * * * * * * *" at bounding box center [69, 154] width 17 height 13
select select "*"
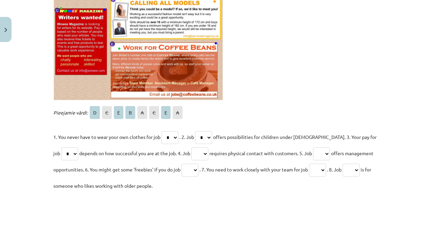
click at [61, 148] on select "* * * * * * * *" at bounding box center [69, 154] width 17 height 13
click at [203, 153] on select "* * * * * * * *" at bounding box center [199, 154] width 17 height 13
select select "*"
click at [191, 148] on select "* * * * * * * *" at bounding box center [199, 154] width 17 height 13
click at [328, 152] on select "* * * * * * * *" at bounding box center [321, 154] width 17 height 13
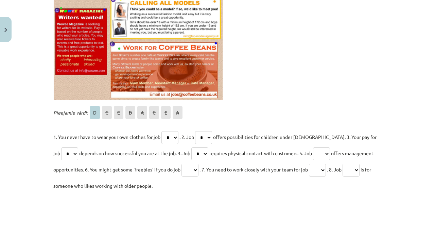
select select "*"
click at [313, 148] on select "* * * * * * * *" at bounding box center [321, 154] width 17 height 13
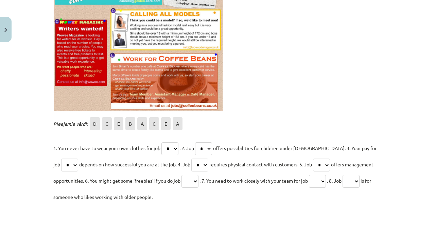
scroll to position [239, 0]
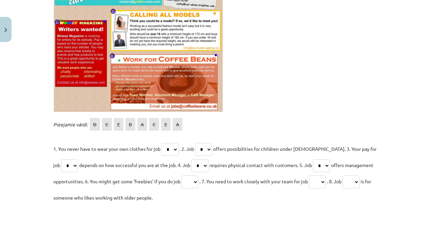
click at [190, 181] on select "* * * * * * * *" at bounding box center [189, 182] width 17 height 13
select select "*"
click at [184, 176] on select "* * * * * * * *" at bounding box center [189, 182] width 17 height 13
click at [323, 182] on select "* * * * * * * *" at bounding box center [317, 182] width 17 height 13
select select "*"
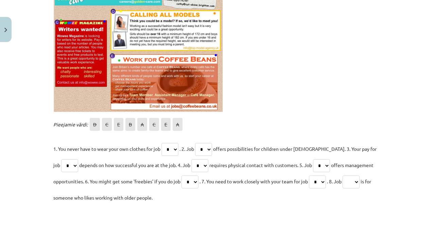
click at [315, 176] on select "* * * * * * * *" at bounding box center [317, 182] width 17 height 13
click at [374, 181] on p "1. You never have to wear your own clothes for job * * * * * * * * . 2. Job * *…" at bounding box center [217, 173] width 328 height 65
click at [359, 179] on select "* * * * * * * *" at bounding box center [350, 182] width 17 height 13
select select "*"
click at [351, 176] on select "* * * * * * * *" at bounding box center [350, 182] width 17 height 13
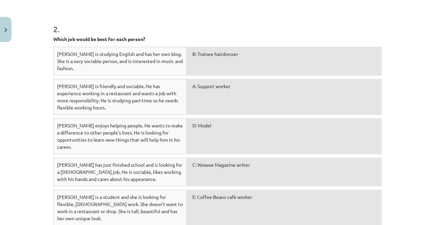
scroll to position [456, 0]
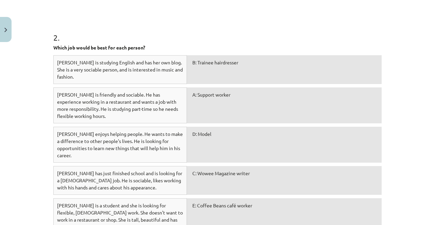
scroll to position [492, 0]
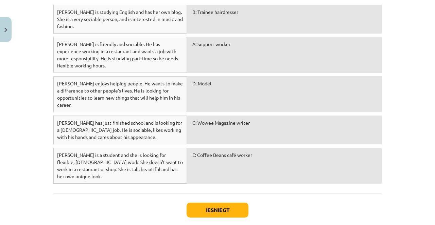
click at [217, 203] on button "Iesniegt" at bounding box center [217, 210] width 62 height 15
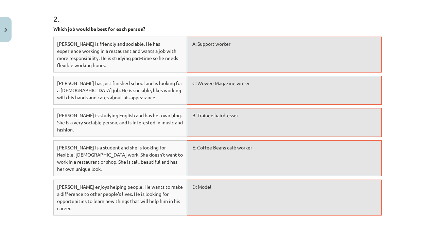
scroll to position [513, 0]
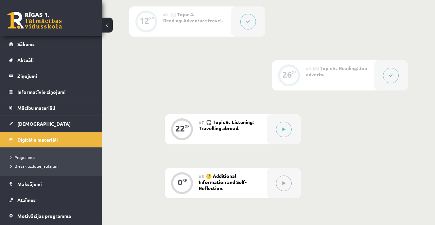
scroll to position [415, 0]
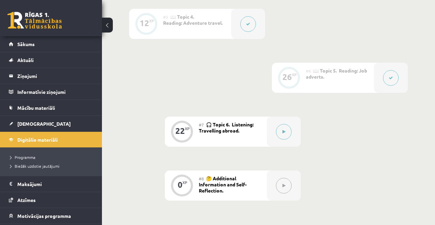
click at [226, 132] on span "🎧 Topic 6. Listening: Travelling abroad." at bounding box center [226, 128] width 55 height 12
click at [289, 137] on div at bounding box center [284, 132] width 34 height 30
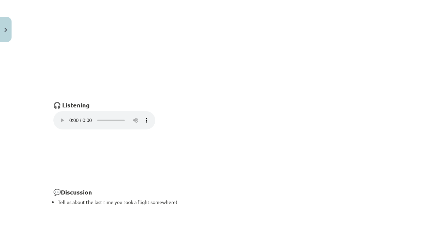
scroll to position [501, 0]
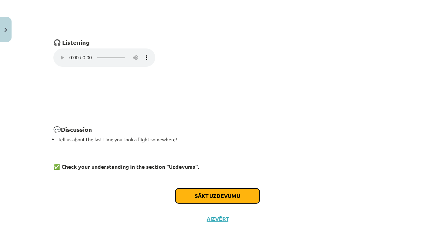
click at [234, 201] on button "Sākt uzdevumu" at bounding box center [217, 196] width 84 height 15
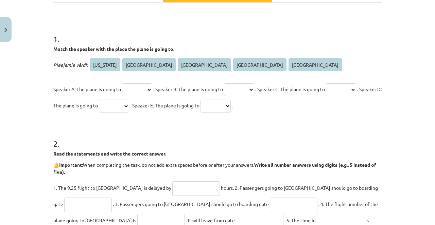
scroll to position [189, 0]
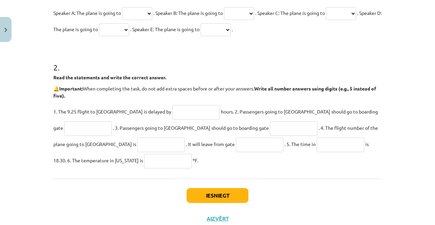
click at [216, 222] on div "Iesniegt Aizvērt" at bounding box center [217, 203] width 328 height 48
click at [220, 218] on button "Aizvērt" at bounding box center [217, 219] width 26 height 7
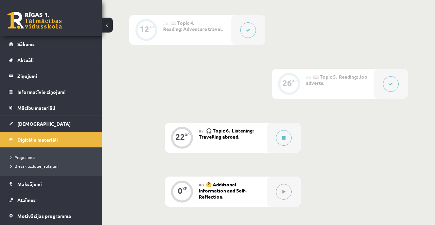
scroll to position [410, 0]
click at [281, 131] on button at bounding box center [284, 137] width 16 height 16
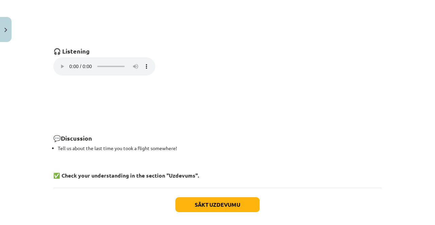
scroll to position [501, 0]
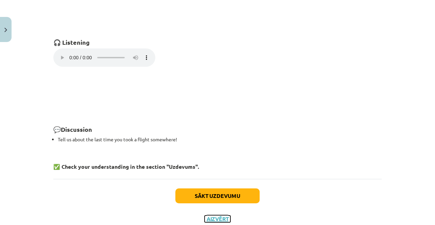
click at [219, 216] on button "Aizvērt" at bounding box center [217, 219] width 26 height 7
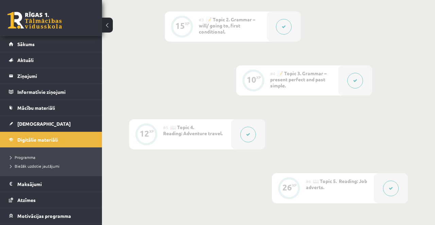
scroll to position [0, 0]
